Goal: Information Seeking & Learning: Learn about a topic

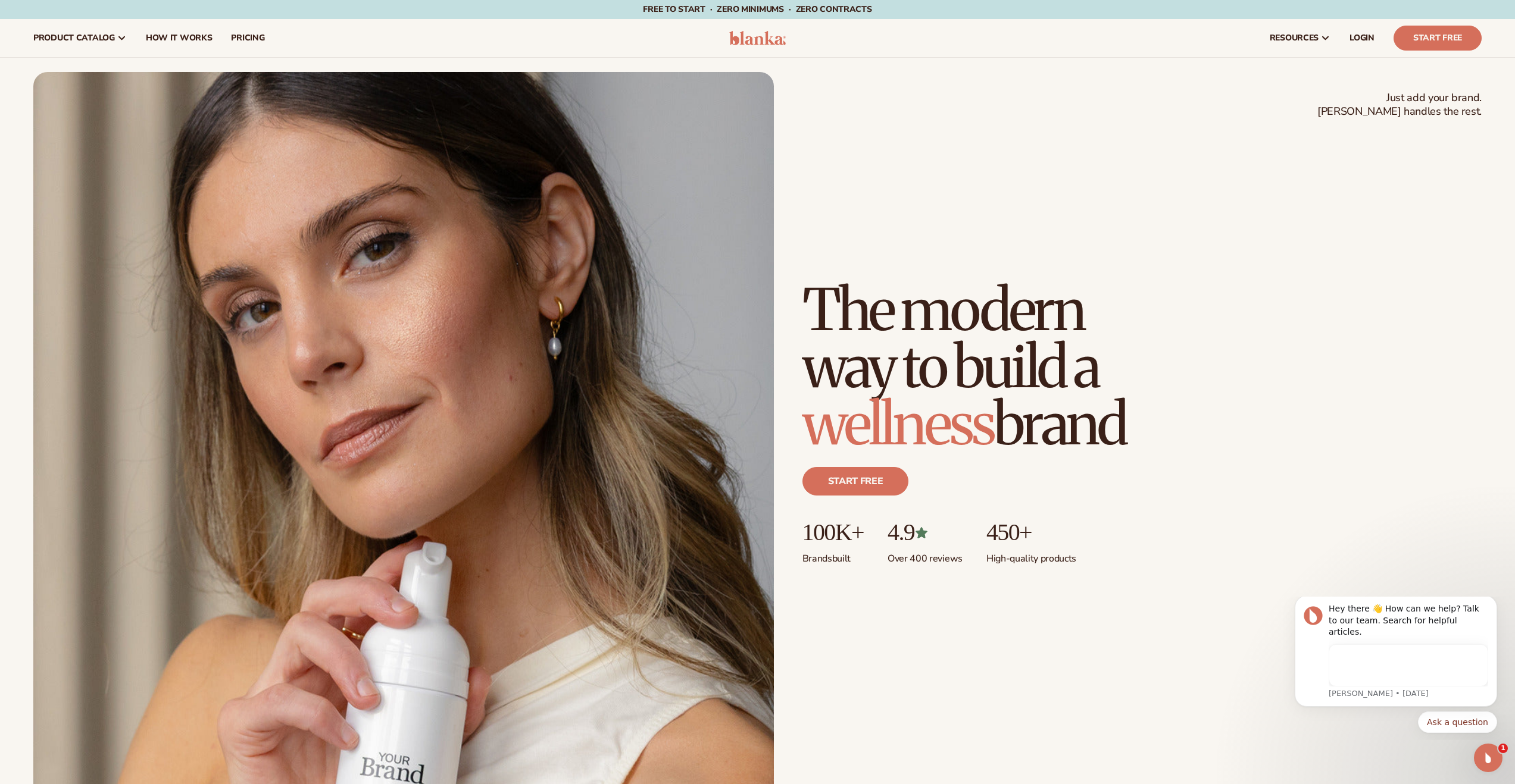
scroll to position [3, 0]
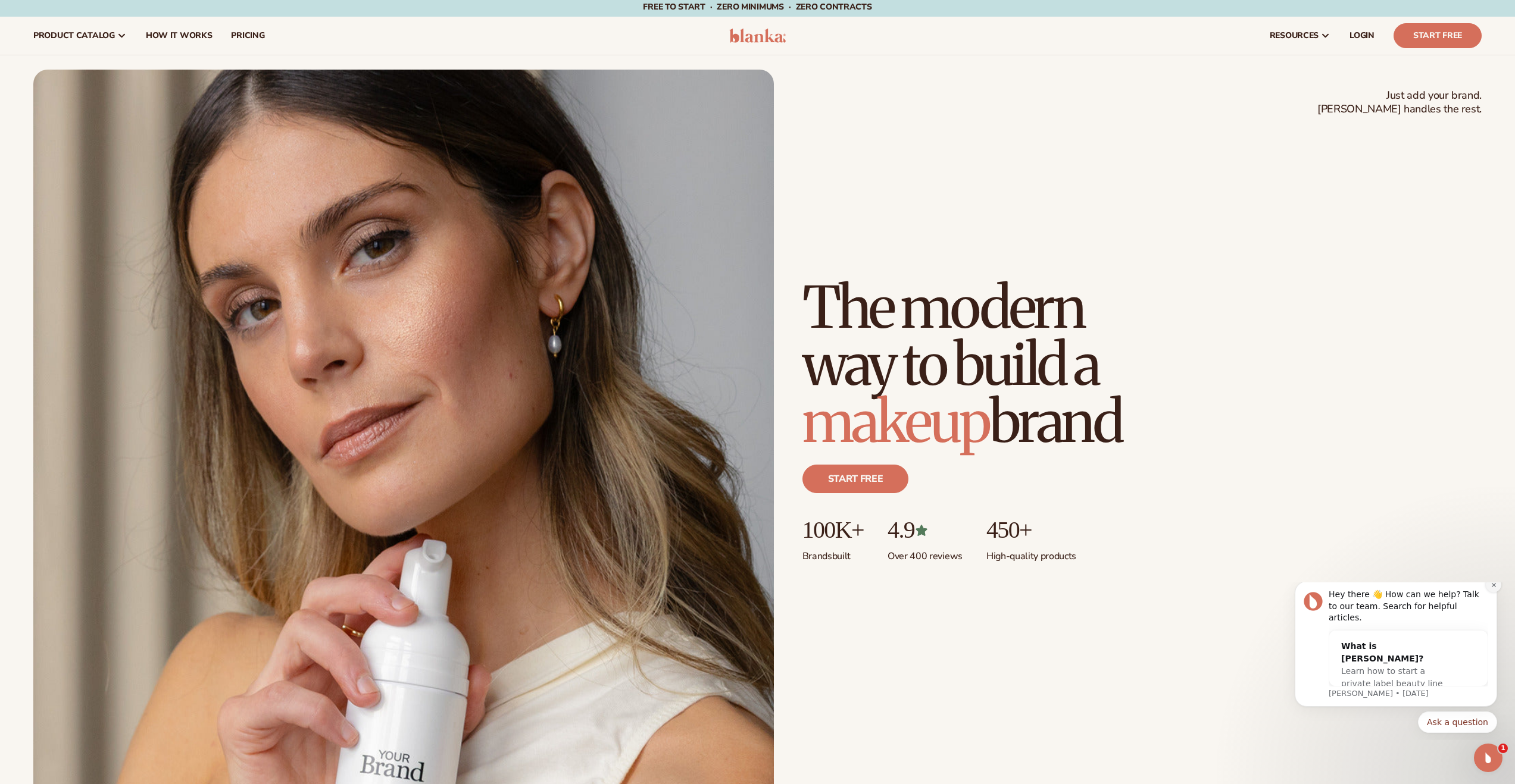
click at [1497, 592] on button "Dismiss notification" at bounding box center [1493, 585] width 16 height 16
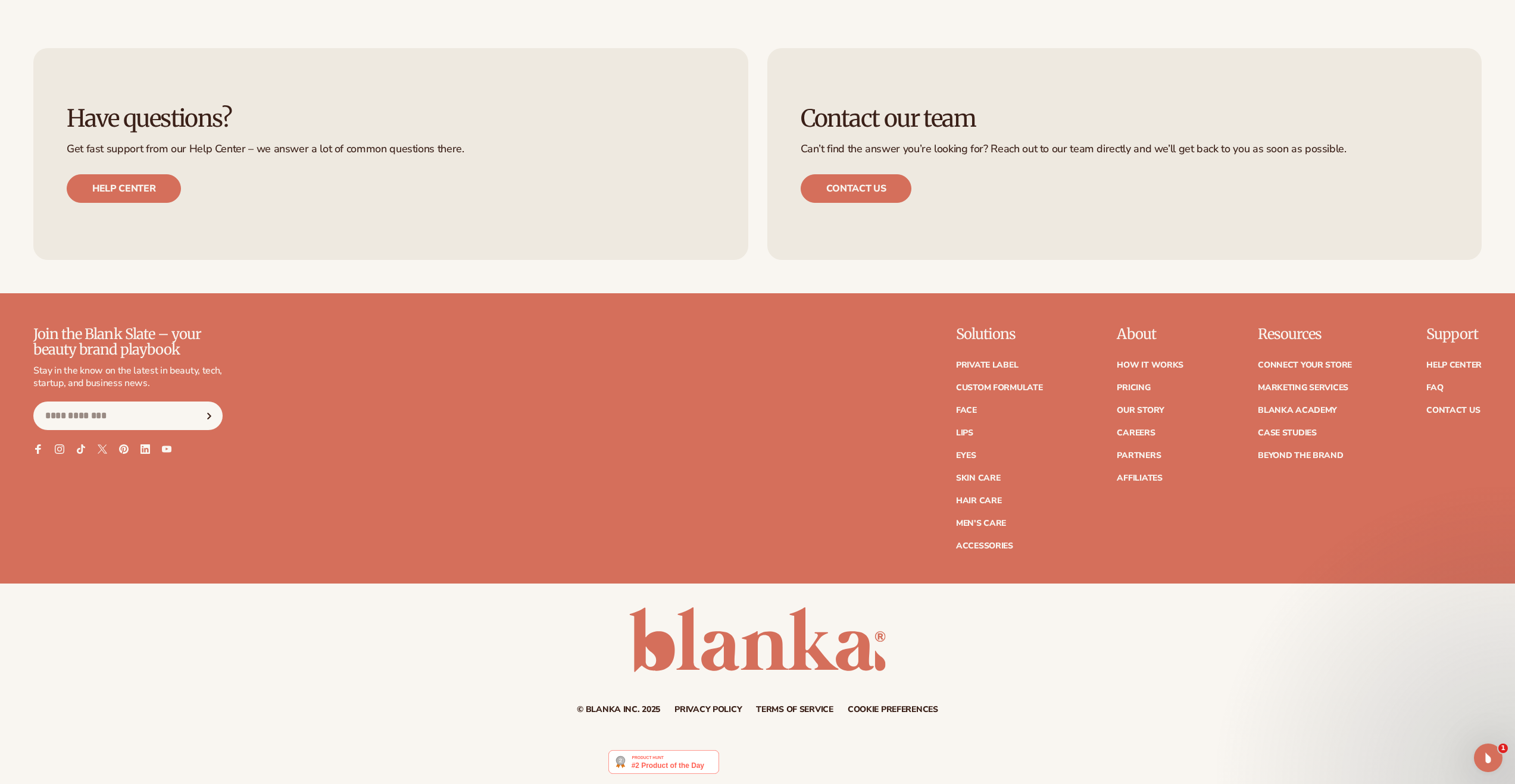
scroll to position [6533, 0]
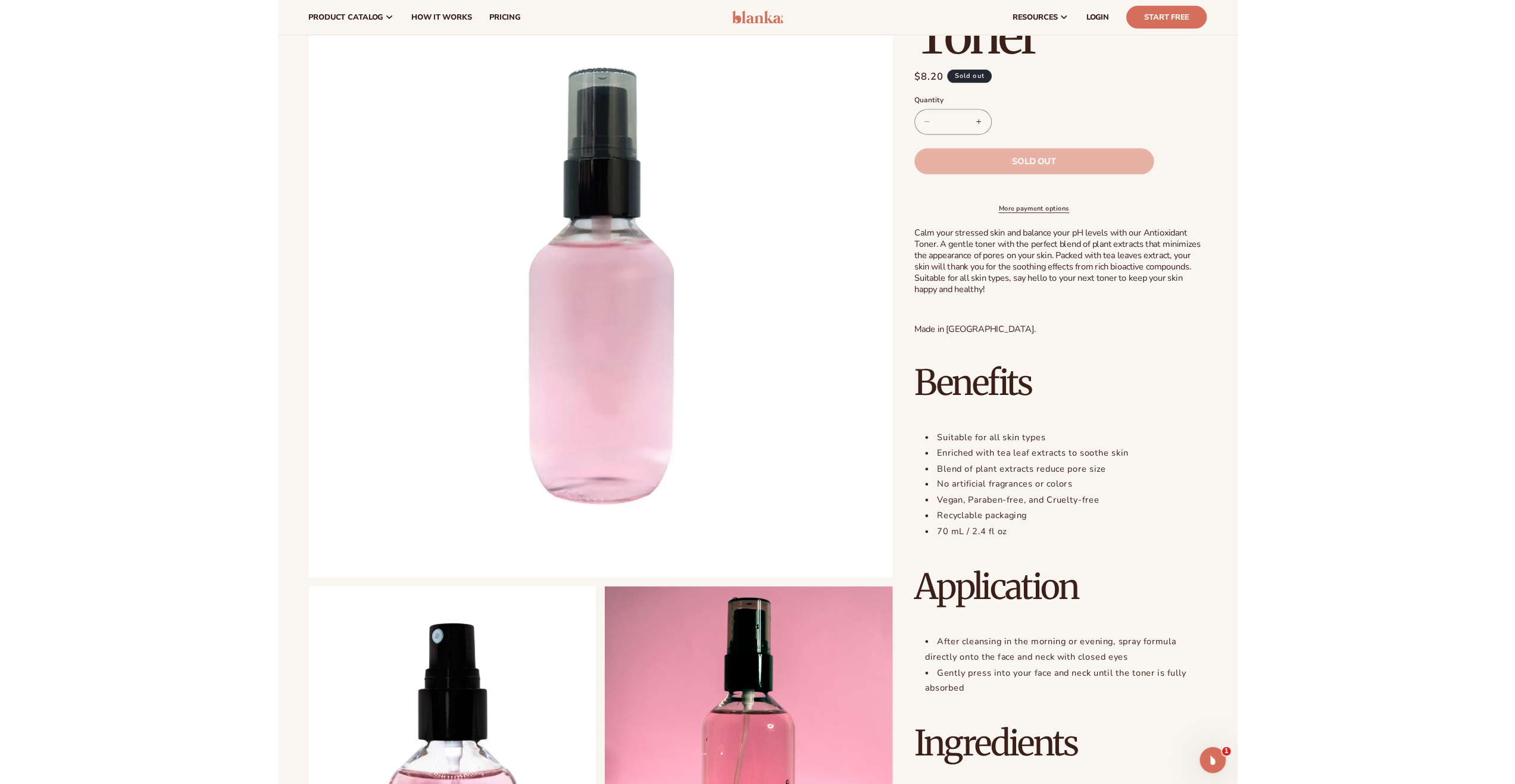
scroll to position [105, 0]
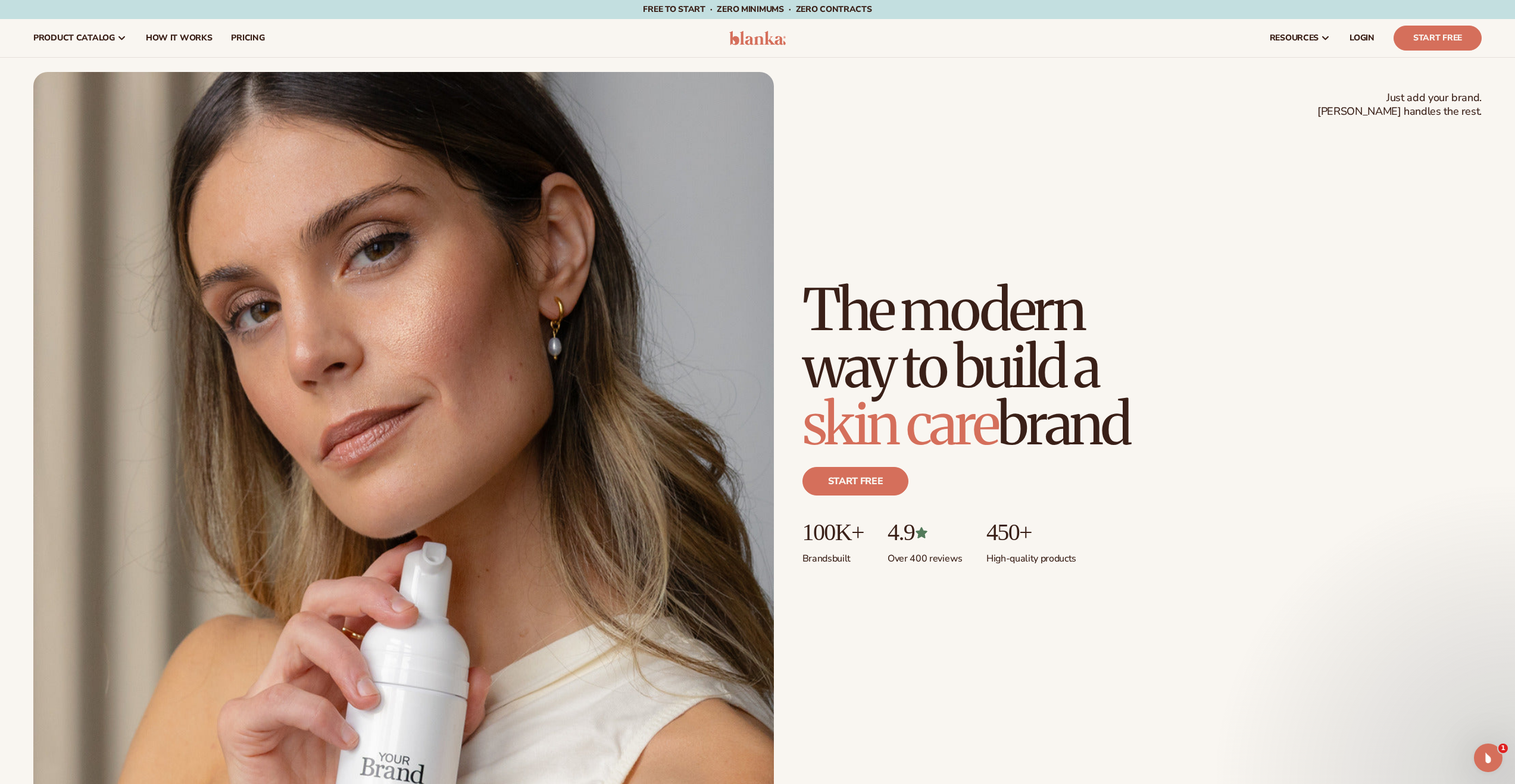
drag, startPoint x: 1182, startPoint y: 439, endPoint x: 843, endPoint y: 298, distance: 367.2
click at [845, 299] on div "Just add your brand. Blanka handles the rest. beauty,skin care,wellness,makeup …" at bounding box center [1142, 437] width 679 height 312
click at [888, 221] on div "Just add your brand. Blanka handles the rest. beauty,skin care,wellness,makeup …" at bounding box center [758, 437] width 1448 height 730
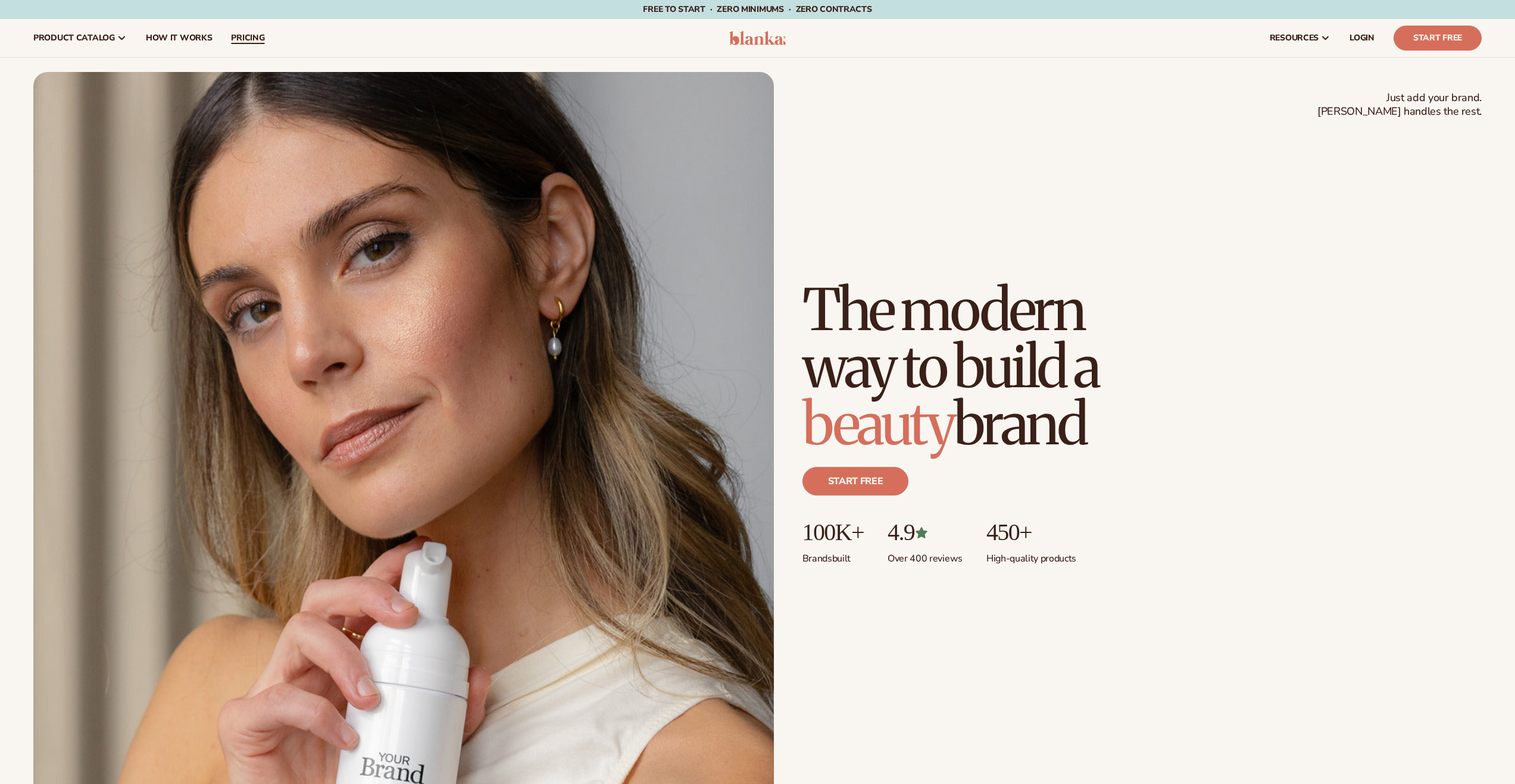
click at [254, 36] on span "pricing" at bounding box center [247, 38] width 33 height 10
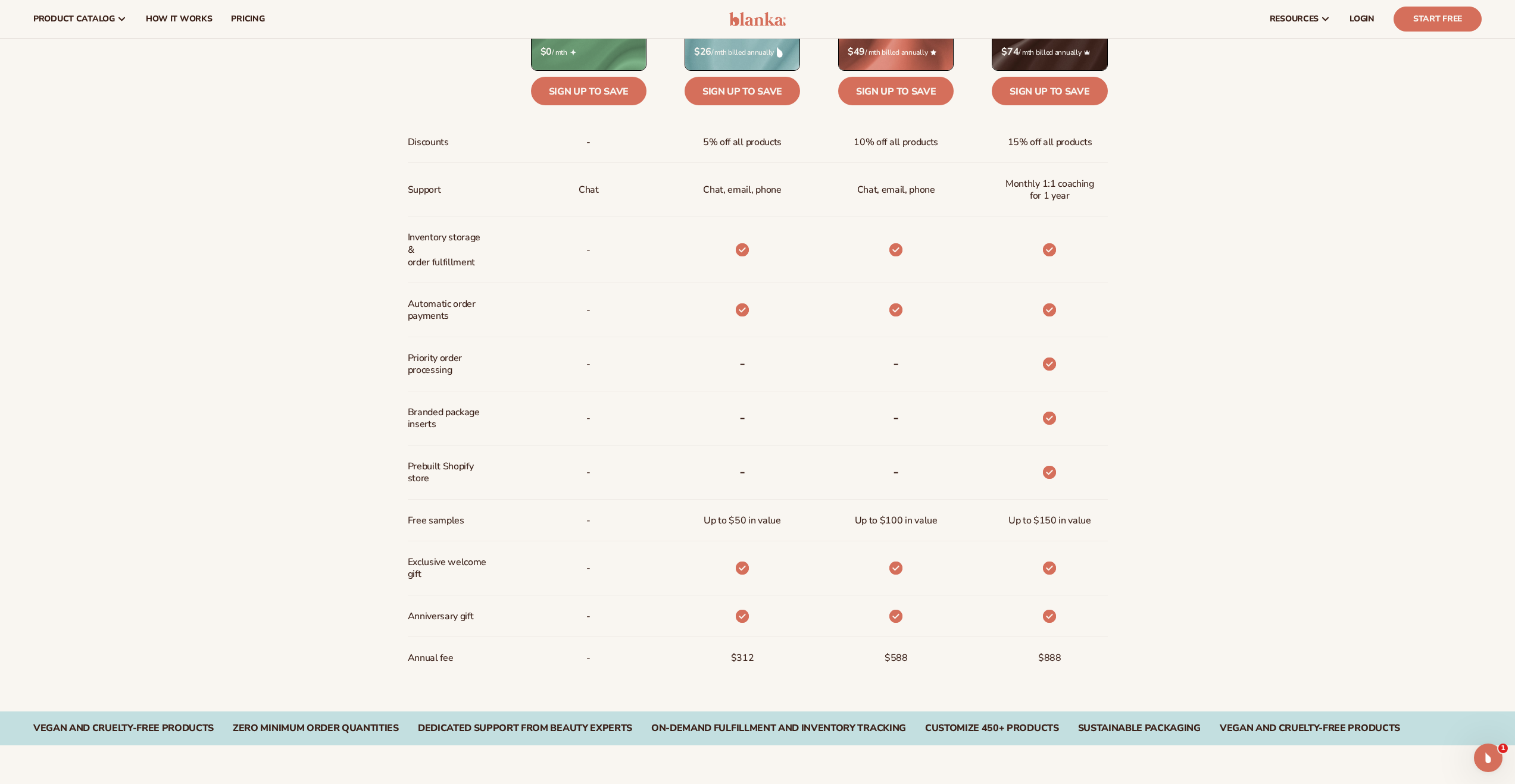
scroll to position [763, 0]
